Goal: Transaction & Acquisition: Purchase product/service

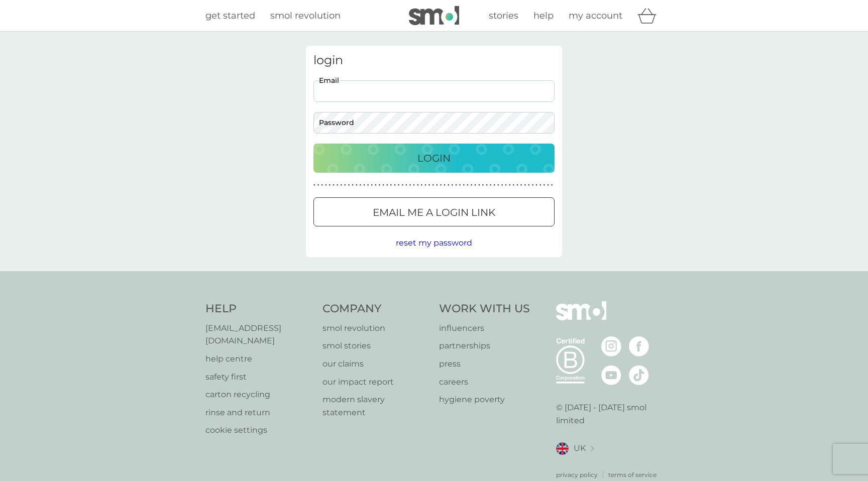
click at [374, 87] on input "Email" at bounding box center [433, 91] width 241 height 22
type input "[EMAIL_ADDRESS][DOMAIN_NAME]"
click at [313, 144] on button "Login" at bounding box center [433, 158] width 241 height 29
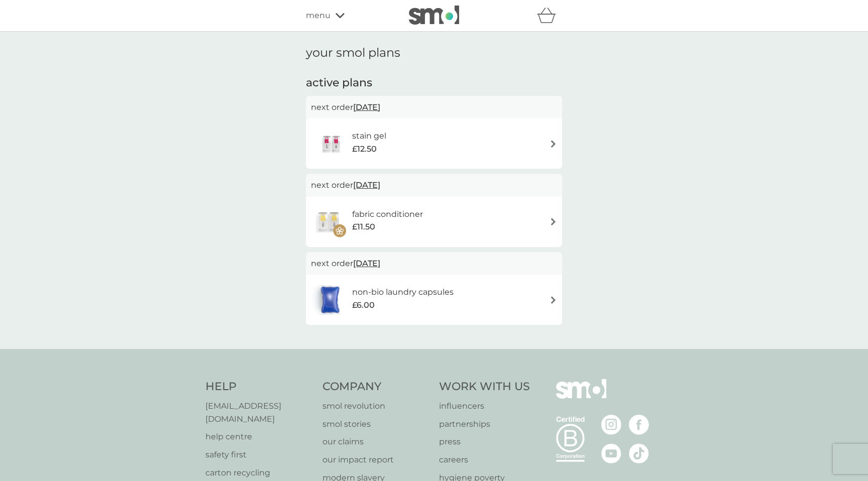
click at [437, 142] on div "stain gel £12.50" at bounding box center [434, 143] width 246 height 35
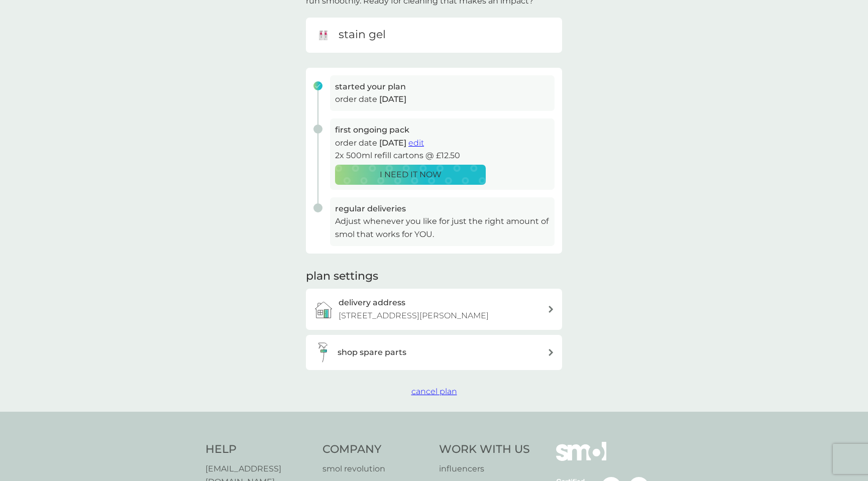
scroll to position [93, 0]
click at [452, 361] on div "shop spare parts" at bounding box center [430, 351] width 234 height 20
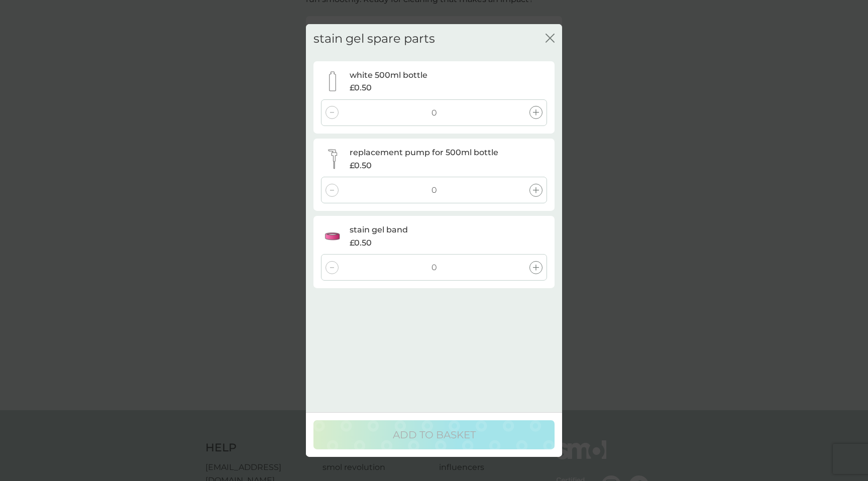
click at [541, 267] on div at bounding box center [535, 267] width 13 height 13
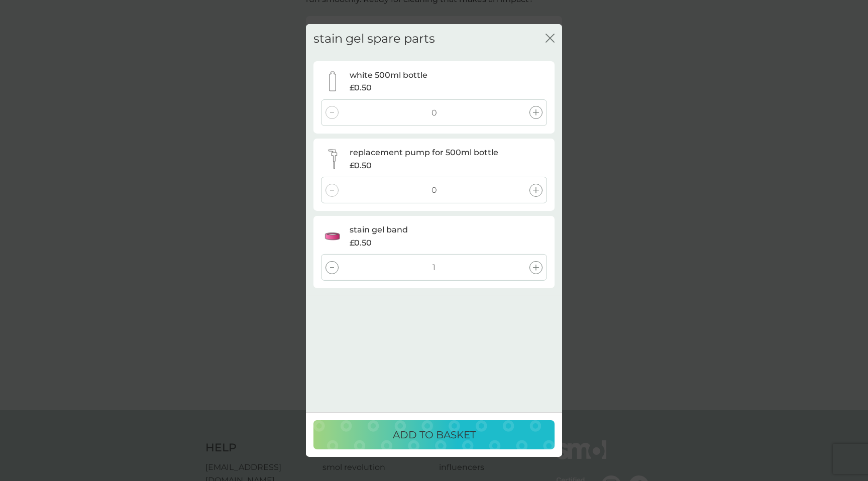
click at [539, 115] on div at bounding box center [535, 112] width 13 height 13
click at [461, 439] on p "ADD TO BASKET" at bounding box center [434, 435] width 83 height 16
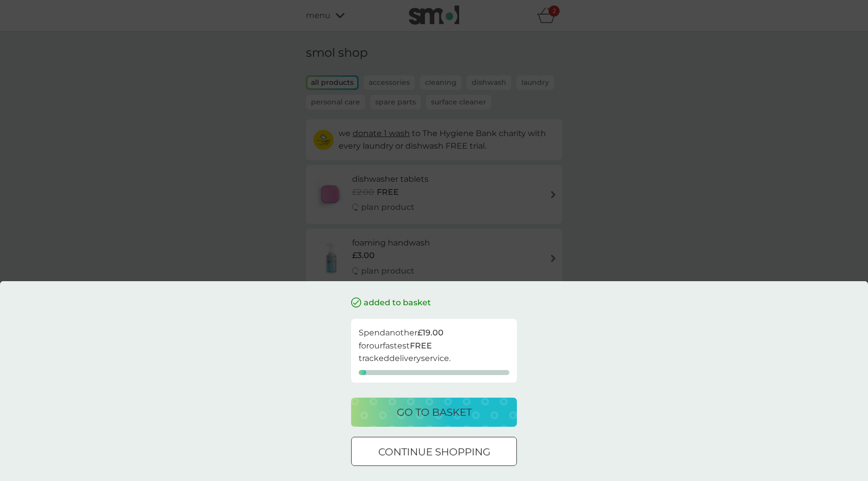
click at [389, 448] on p "continue shopping" at bounding box center [434, 452] width 112 height 16
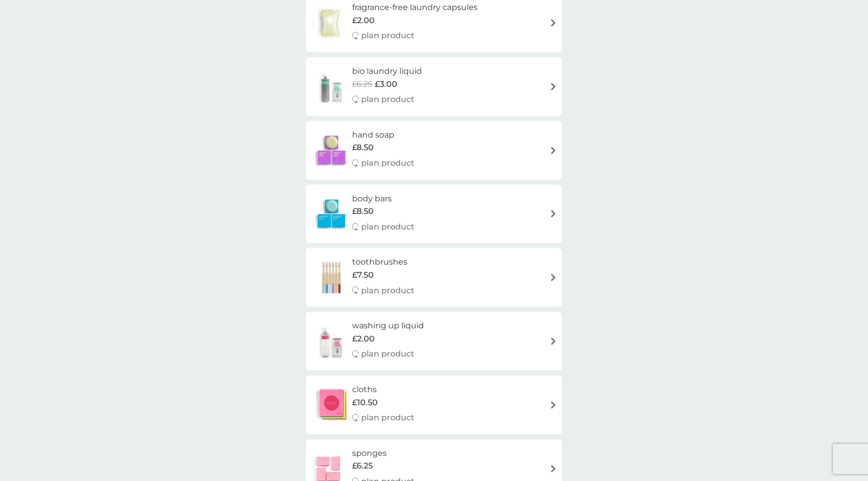
scroll to position [680, 0]
click at [498, 222] on div "body bars £8.50 plan product" at bounding box center [434, 216] width 246 height 44
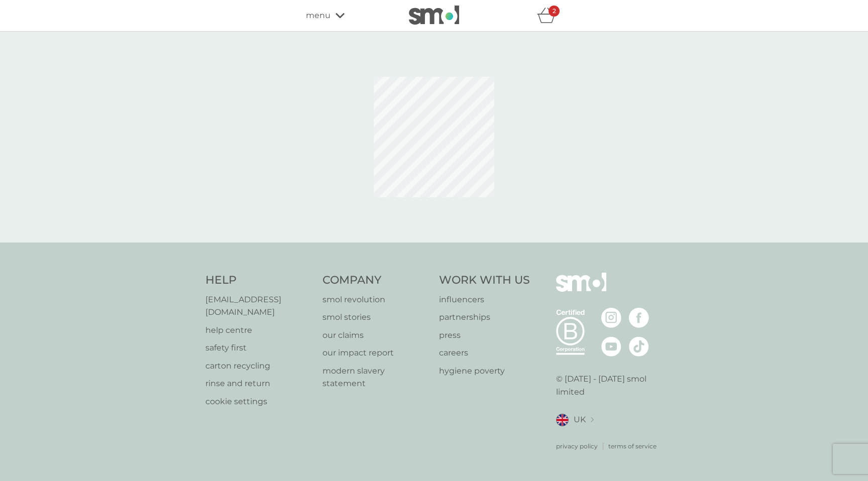
select select "91"
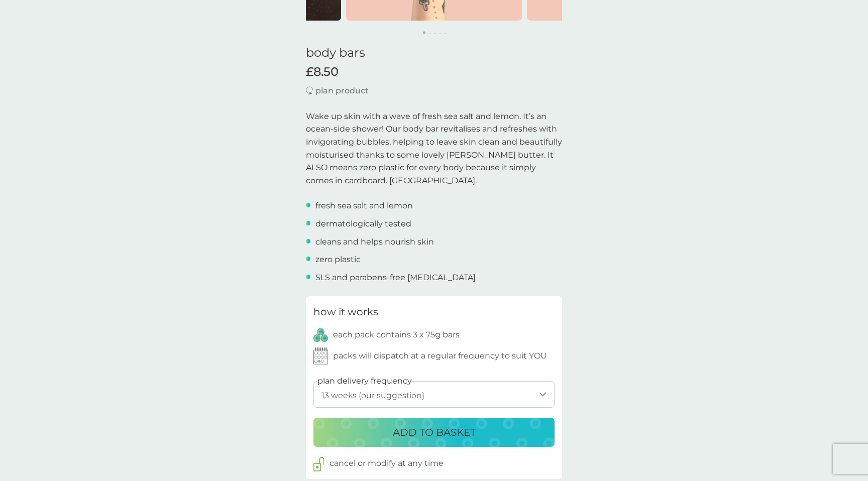
scroll to position [15, 0]
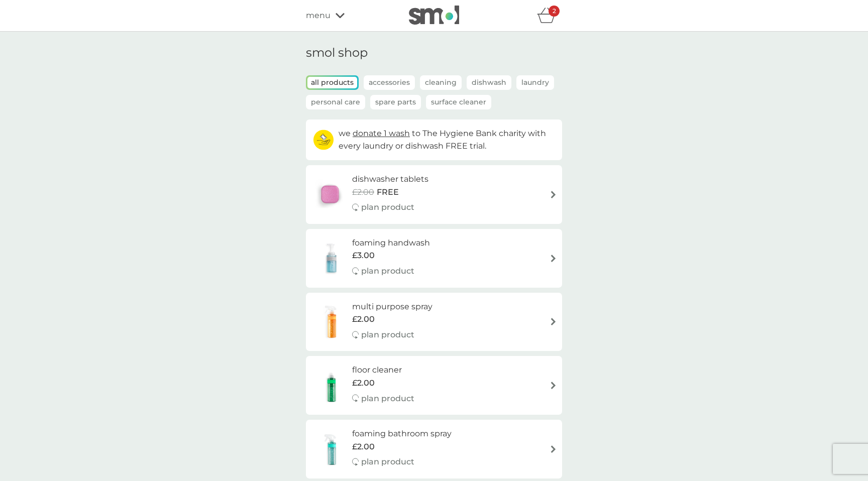
click at [552, 18] on icon "basket" at bounding box center [546, 16] width 19 height 16
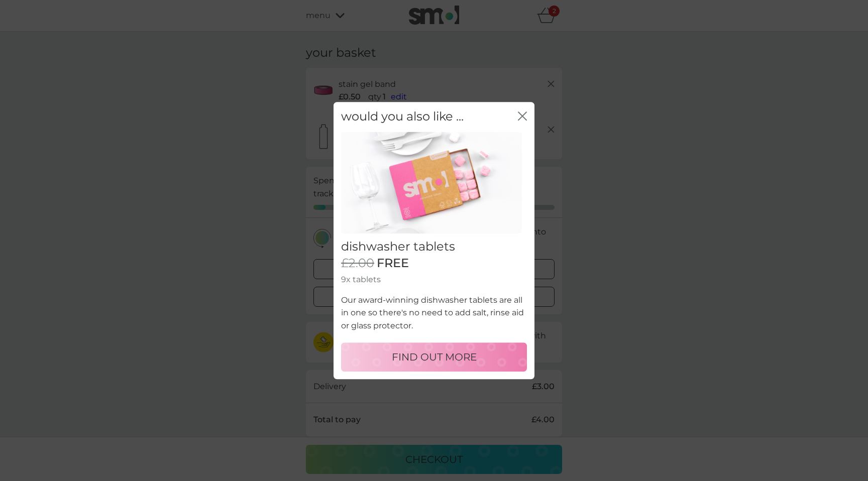
click at [520, 117] on icon "close" at bounding box center [522, 115] width 9 height 9
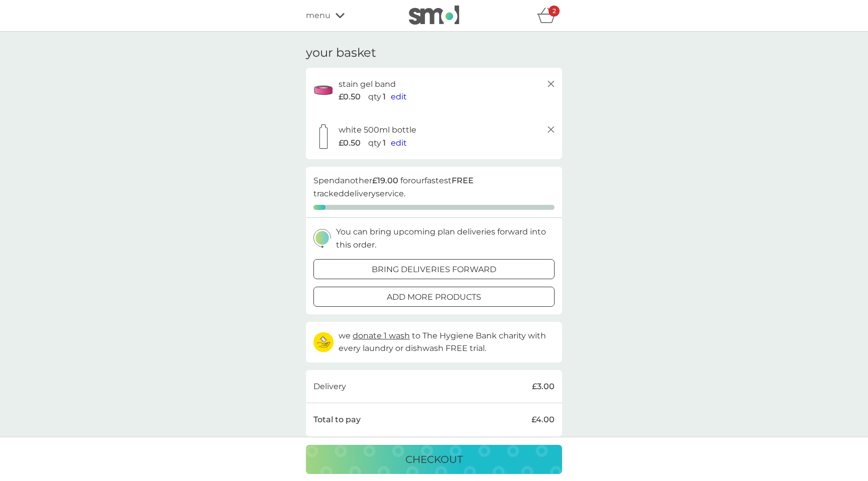
click at [484, 270] on p "bring deliveries forward" at bounding box center [434, 269] width 125 height 13
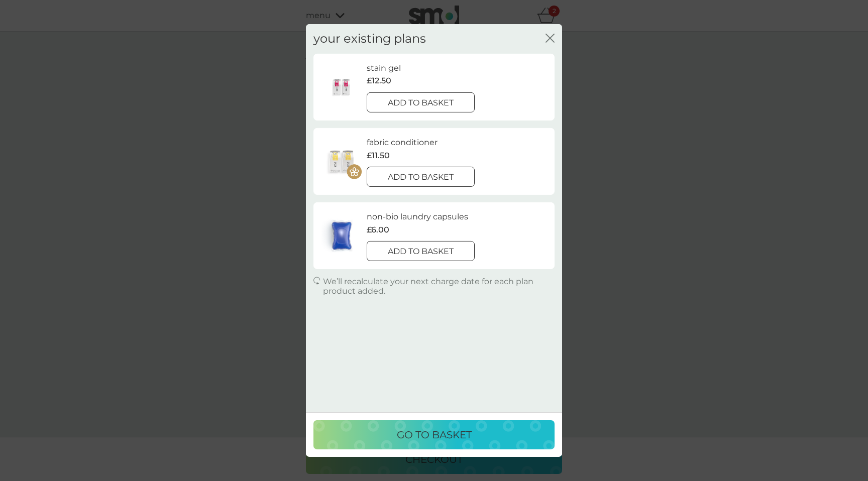
click at [446, 104] on p "add to basket" at bounding box center [421, 102] width 66 height 13
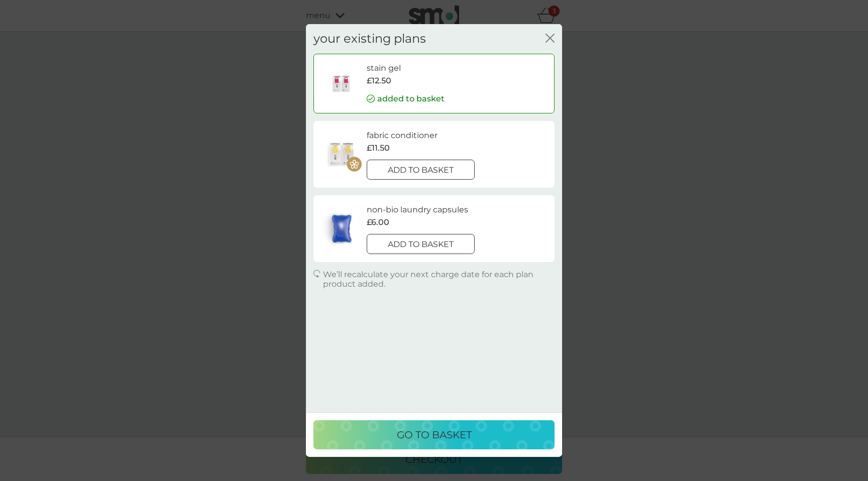
click at [438, 172] on p "add to basket" at bounding box center [421, 170] width 66 height 13
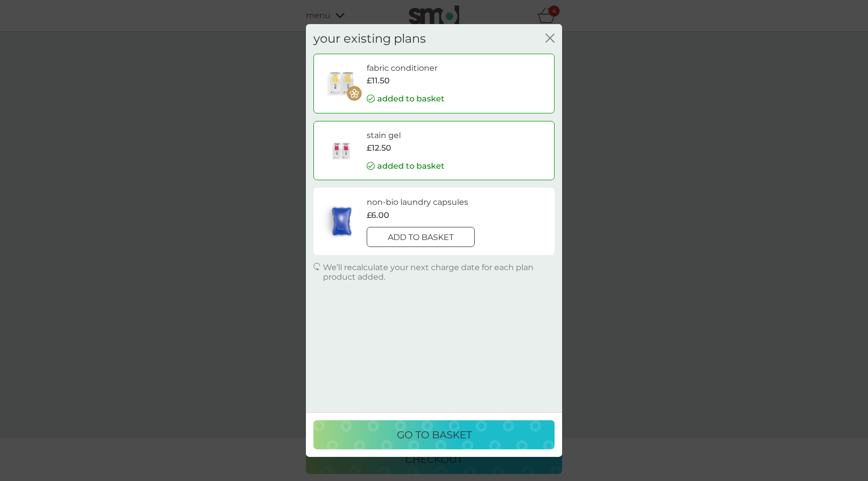
click at [420, 439] on p "go to basket" at bounding box center [434, 435] width 75 height 16
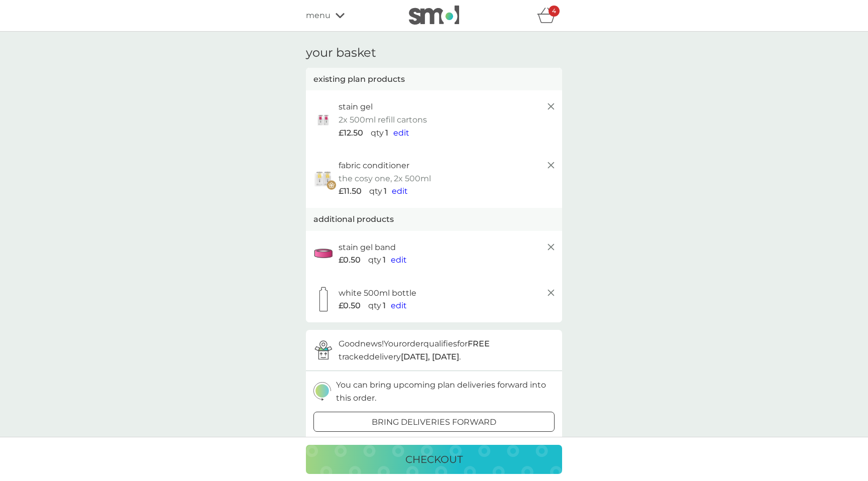
click at [552, 293] on icon at bounding box center [551, 293] width 12 height 12
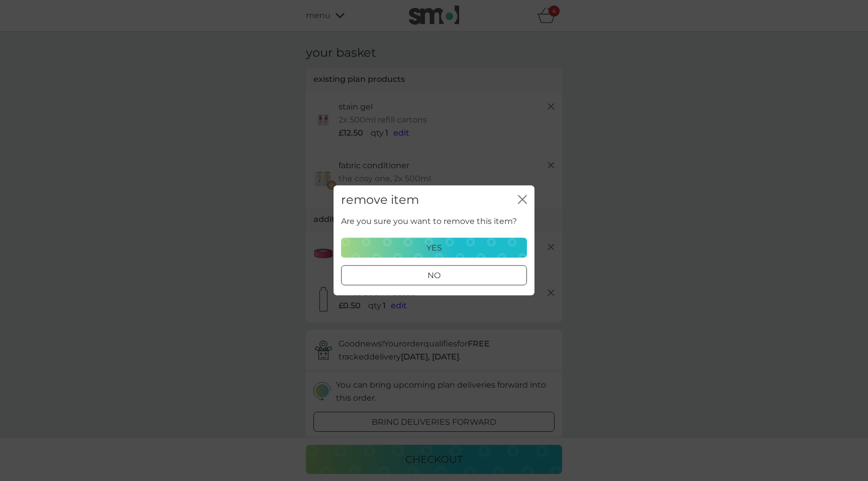
click at [462, 245] on div "yes" at bounding box center [434, 248] width 173 height 13
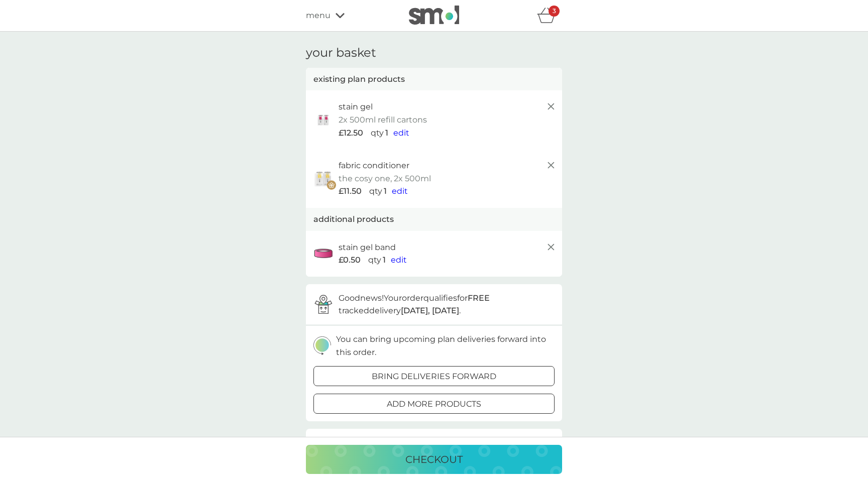
click at [402, 262] on span "edit" at bounding box center [399, 260] width 16 height 10
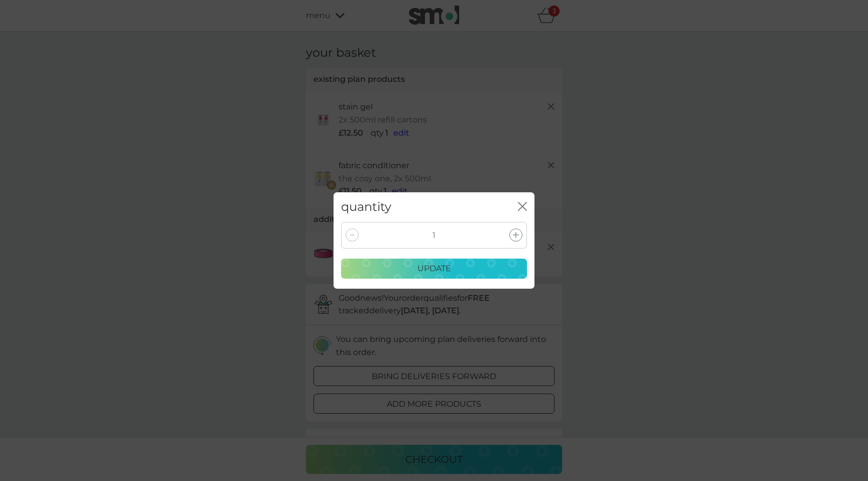
click at [520, 206] on icon "close" at bounding box center [522, 206] width 9 height 9
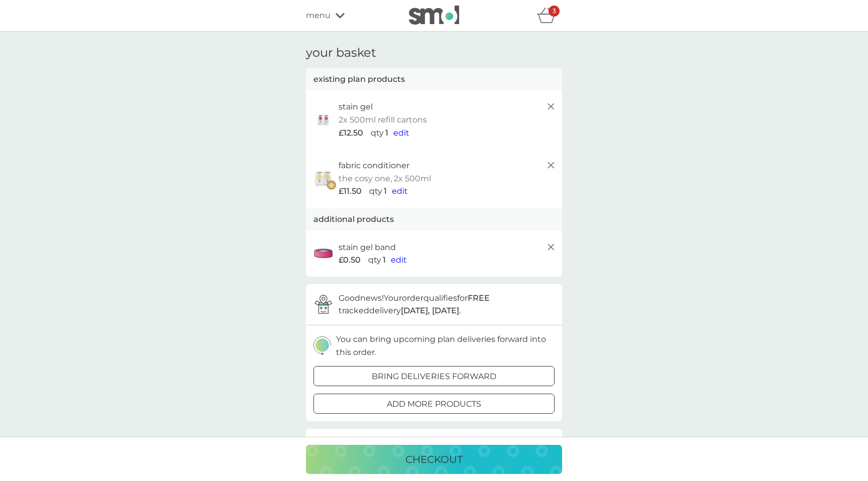
click at [334, 15] on div "menu" at bounding box center [348, 15] width 85 height 13
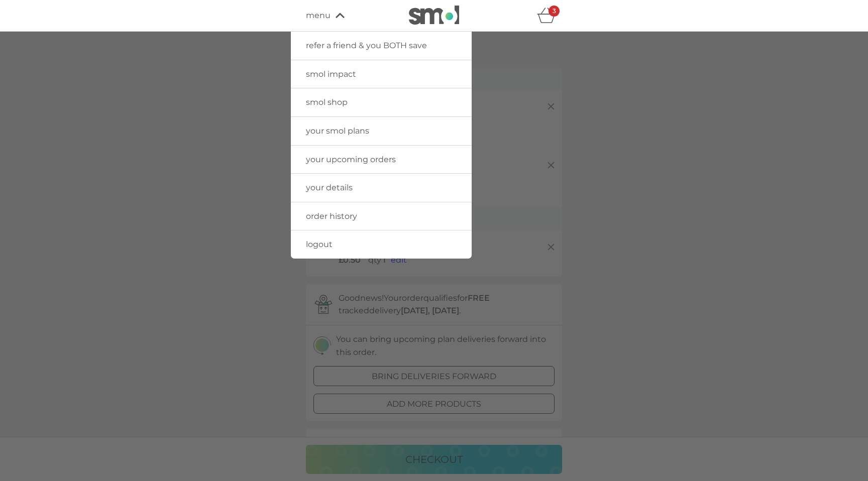
click at [362, 132] on span "your smol plans" at bounding box center [337, 131] width 63 height 10
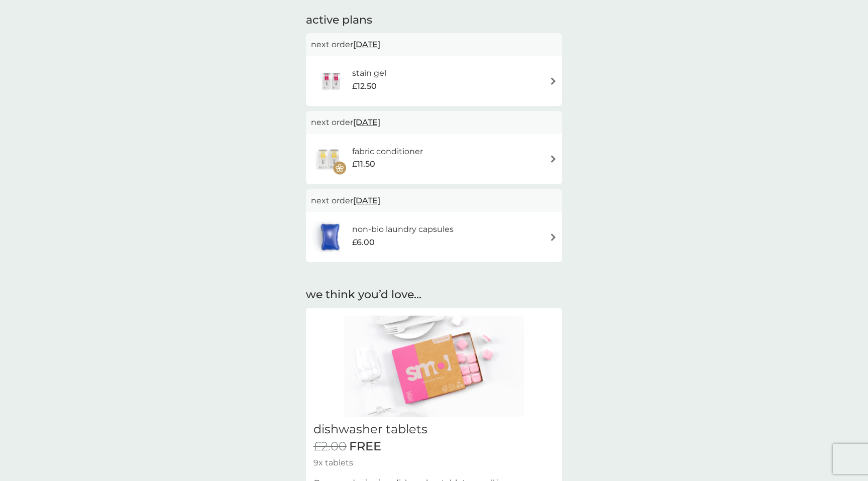
scroll to position [54, 0]
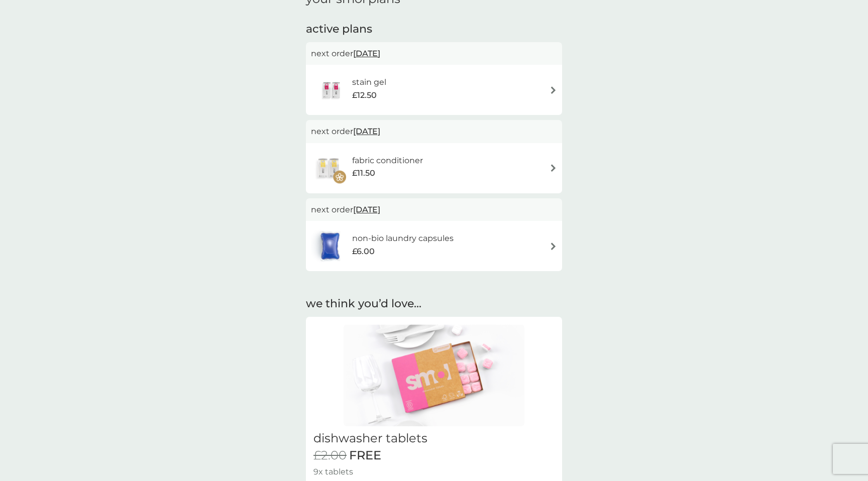
click at [474, 97] on div "stain gel £12.50" at bounding box center [434, 89] width 246 height 35
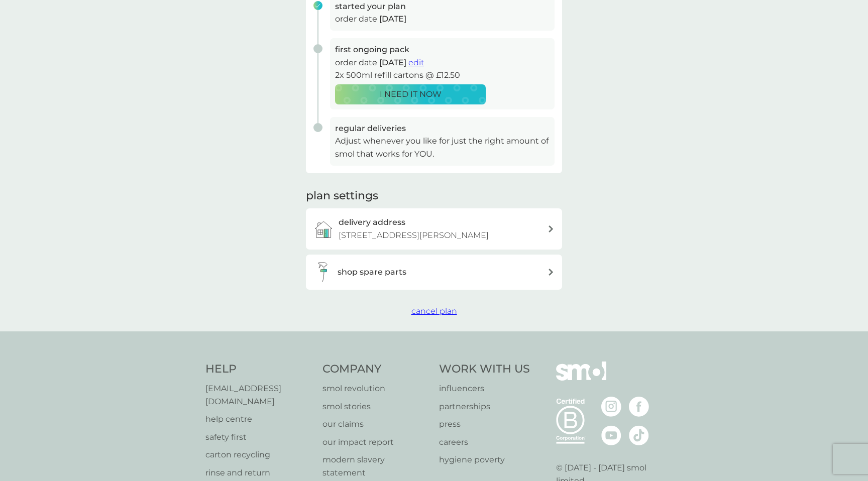
scroll to position [179, 0]
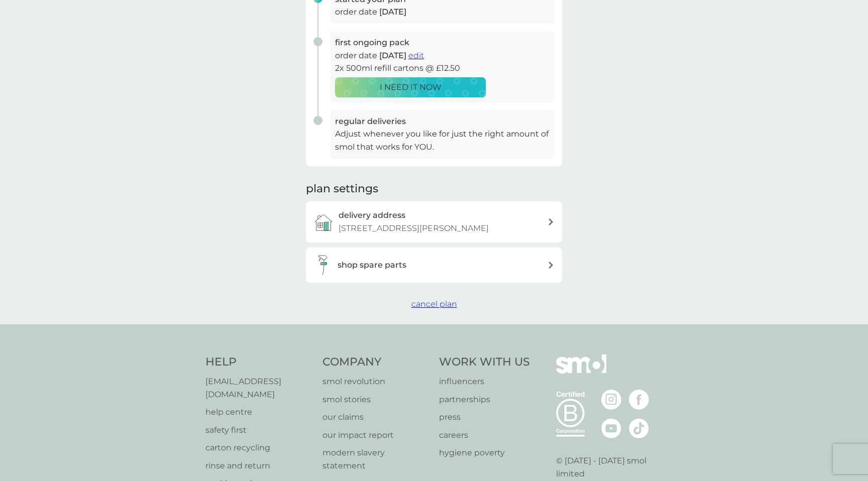
click at [395, 272] on h3 "shop spare parts" at bounding box center [371, 265] width 69 height 13
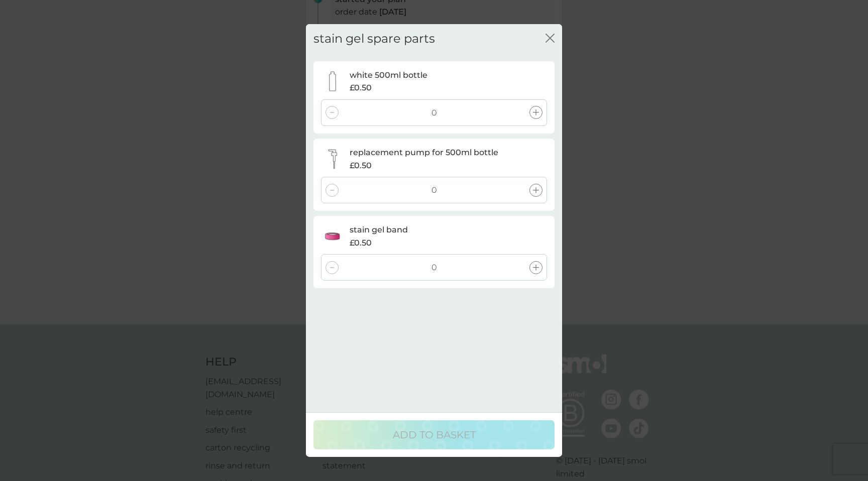
click at [536, 191] on icon at bounding box center [536, 190] width 6 height 6
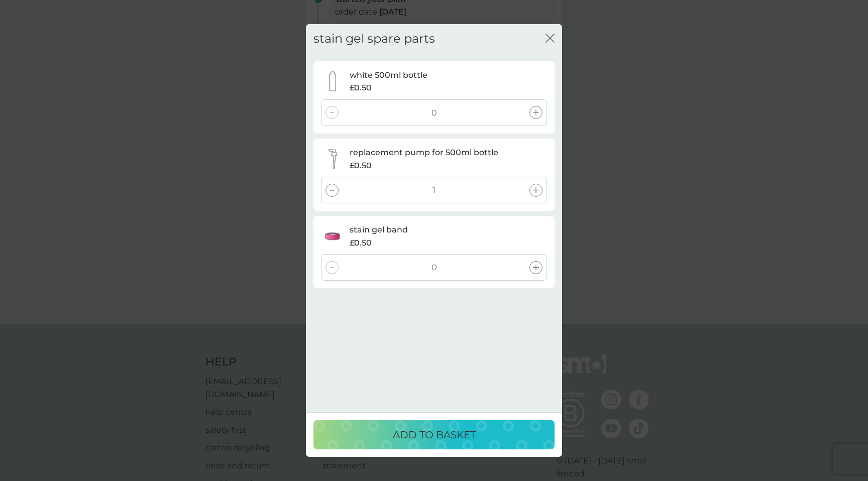
click at [433, 439] on p "ADD TO BASKET" at bounding box center [434, 435] width 83 height 16
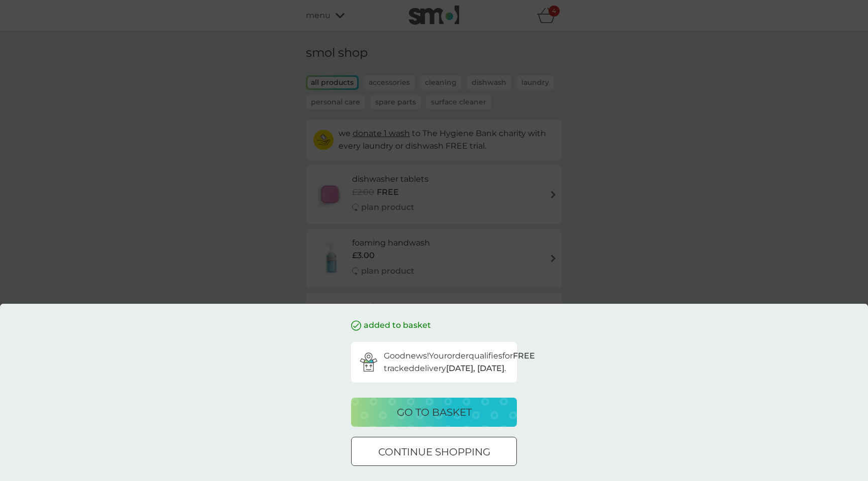
click at [447, 410] on p "go to basket" at bounding box center [434, 412] width 75 height 16
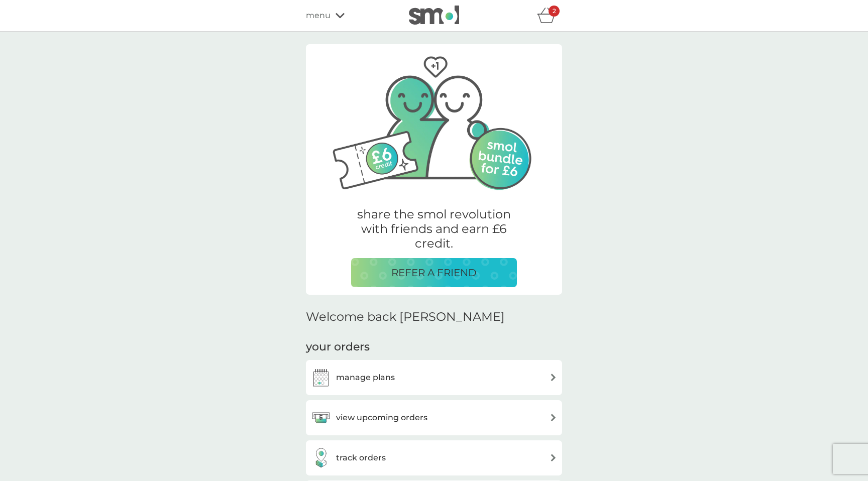
click at [395, 420] on h3 "view upcoming orders" at bounding box center [381, 417] width 91 height 13
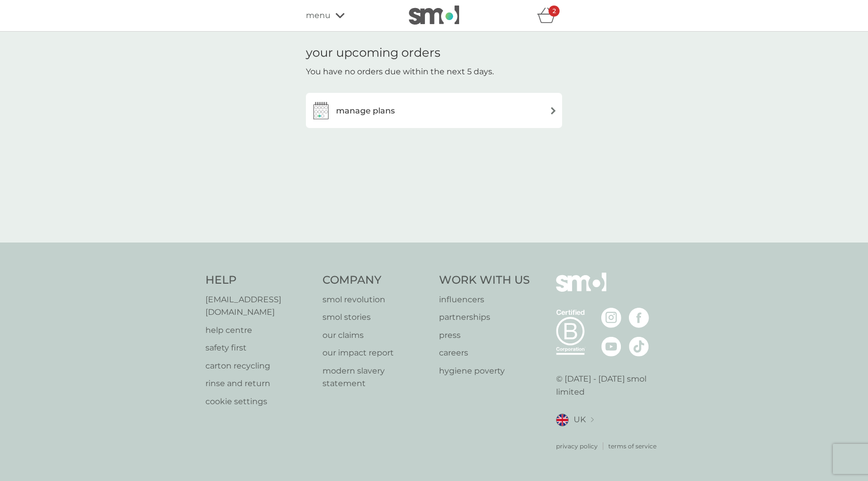
click at [452, 112] on div "manage plans" at bounding box center [434, 110] width 246 height 20
